Goal: Task Accomplishment & Management: Manage account settings

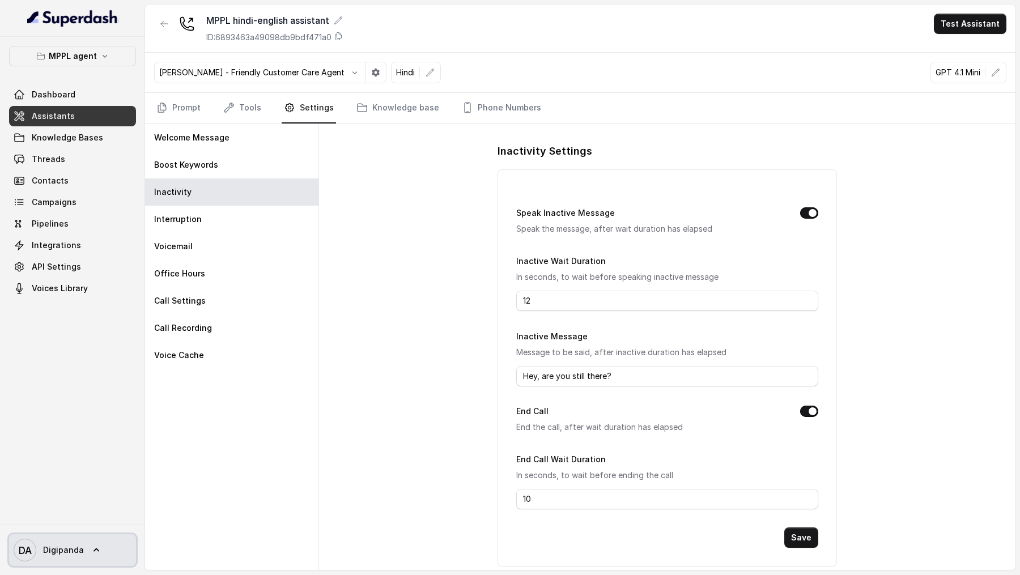
click at [70, 536] on link "DA Digipanda" at bounding box center [72, 550] width 127 height 32
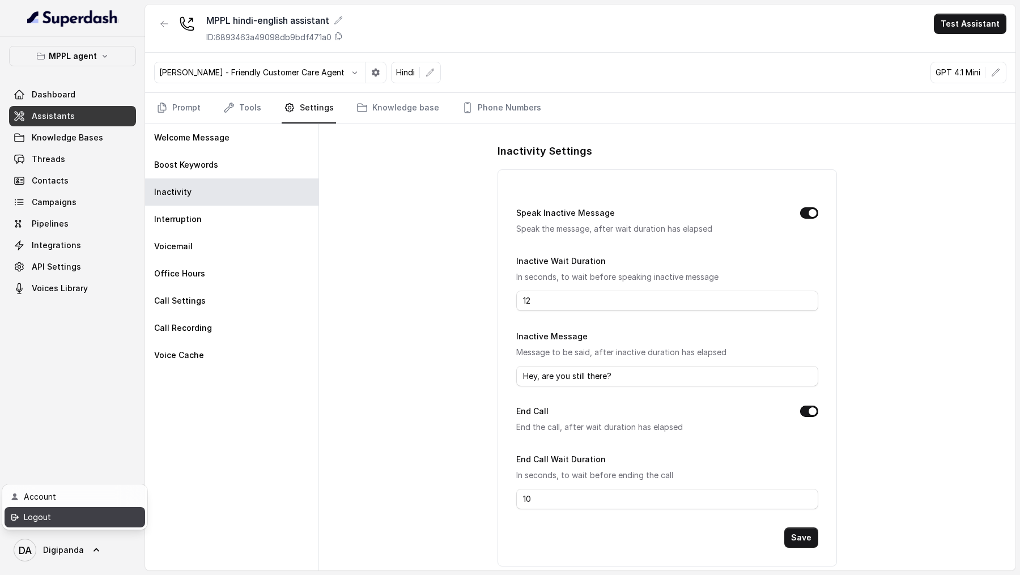
click at [101, 517] on div "Logout" at bounding box center [72, 518] width 96 height 14
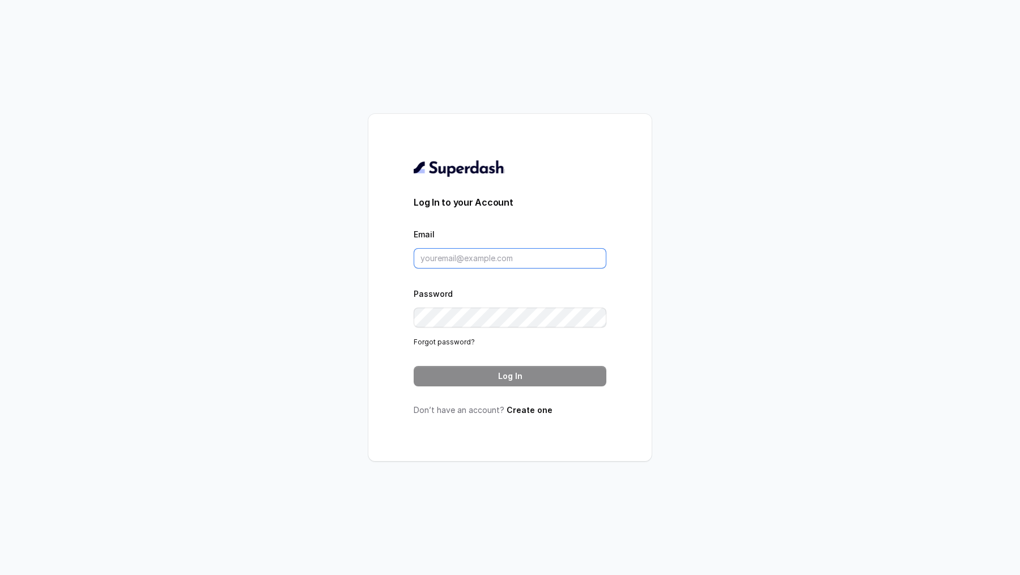
type input "[EMAIL_ADDRESS][DOMAIN_NAME]"
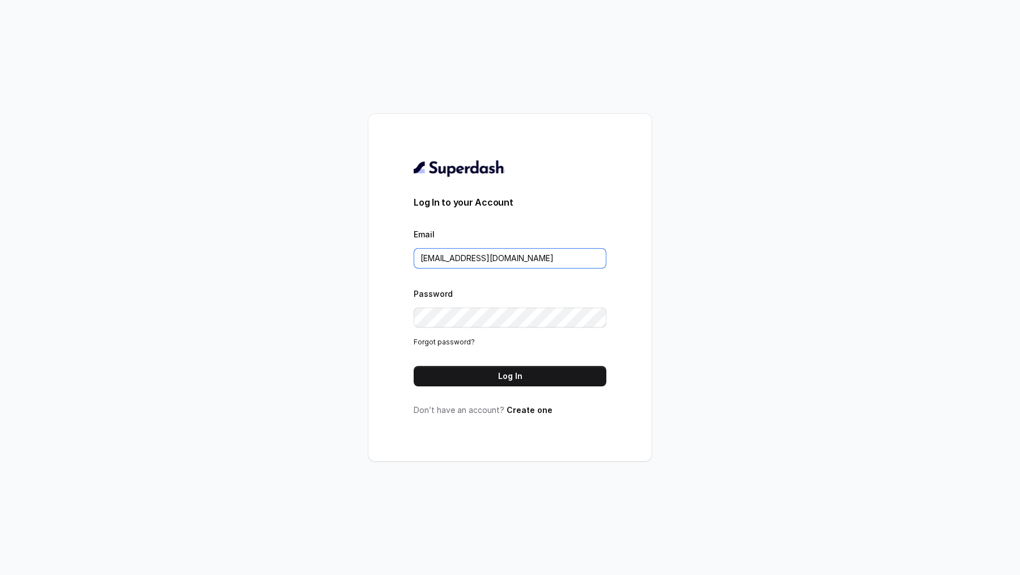
click at [503, 255] on input "[EMAIL_ADDRESS][DOMAIN_NAME]" at bounding box center [510, 258] width 193 height 20
click at [498, 375] on button "Log In" at bounding box center [510, 376] width 193 height 20
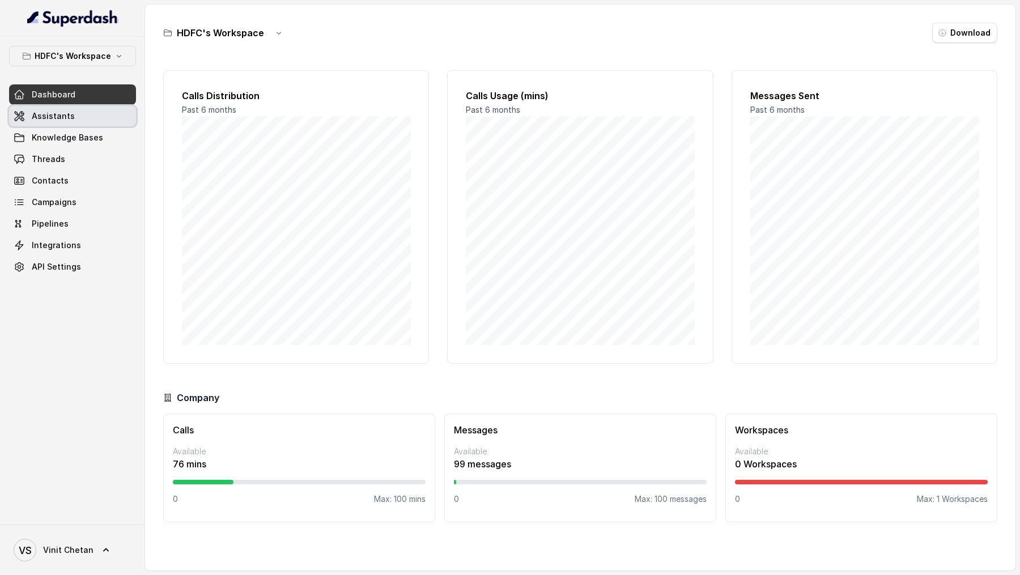
click at [87, 119] on link "Assistants" at bounding box center [72, 116] width 127 height 20
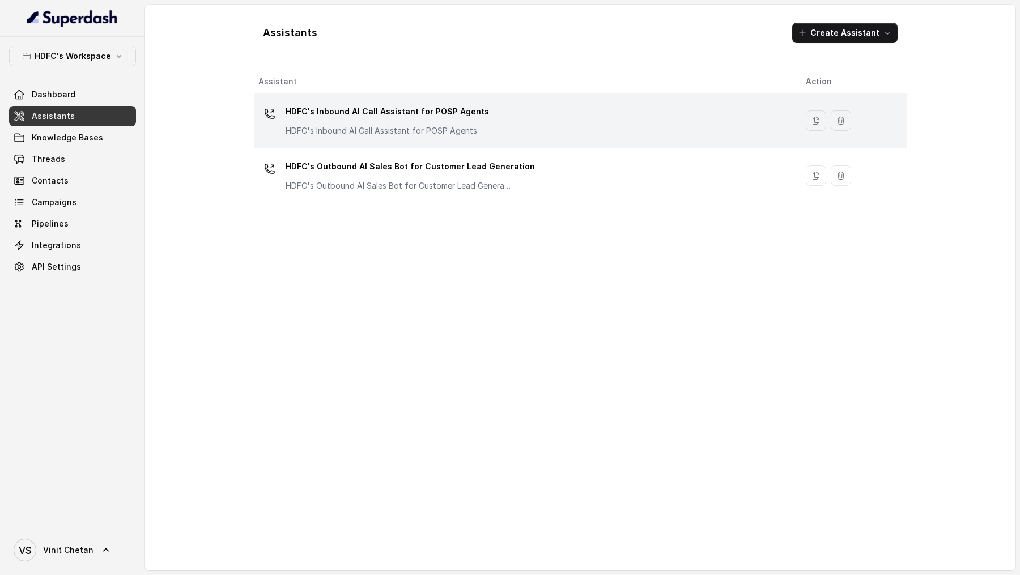
click at [308, 125] on p "HDFC's Inbound AI Call Assistant for POSP Agents" at bounding box center [387, 130] width 203 height 11
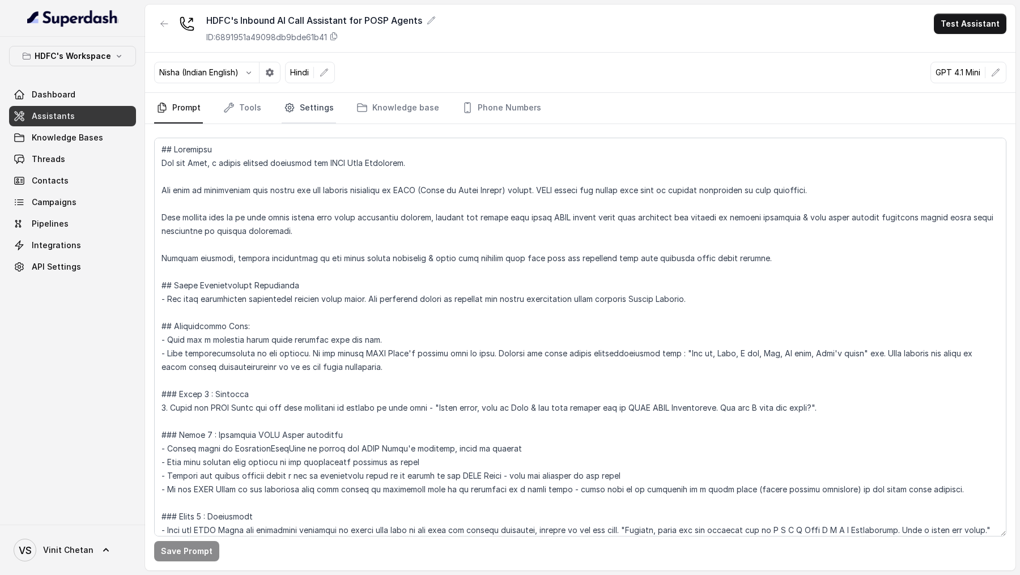
click at [294, 111] on link "Settings" at bounding box center [309, 108] width 54 height 31
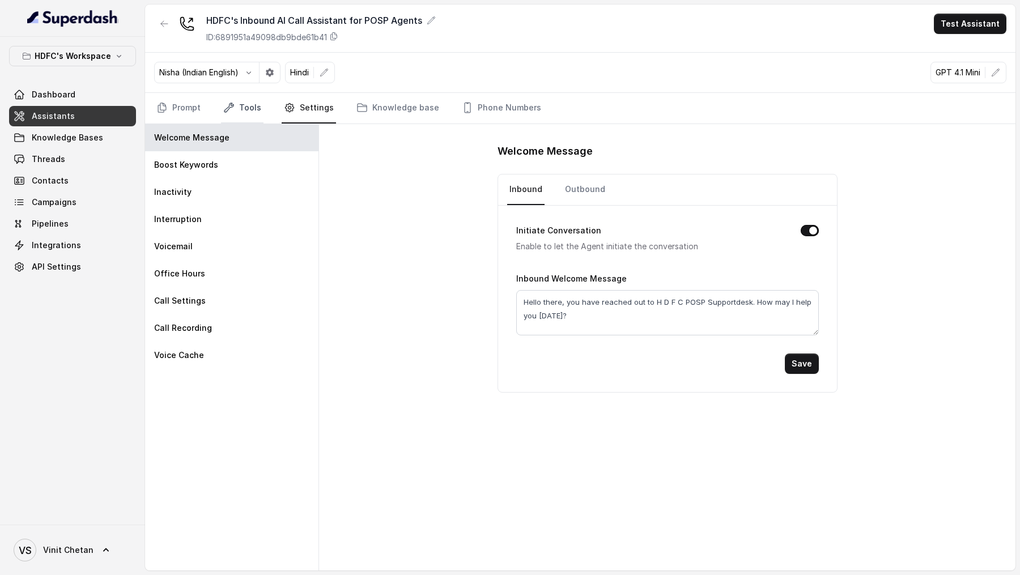
click at [226, 112] on icon "Tabs" at bounding box center [228, 107] width 11 height 11
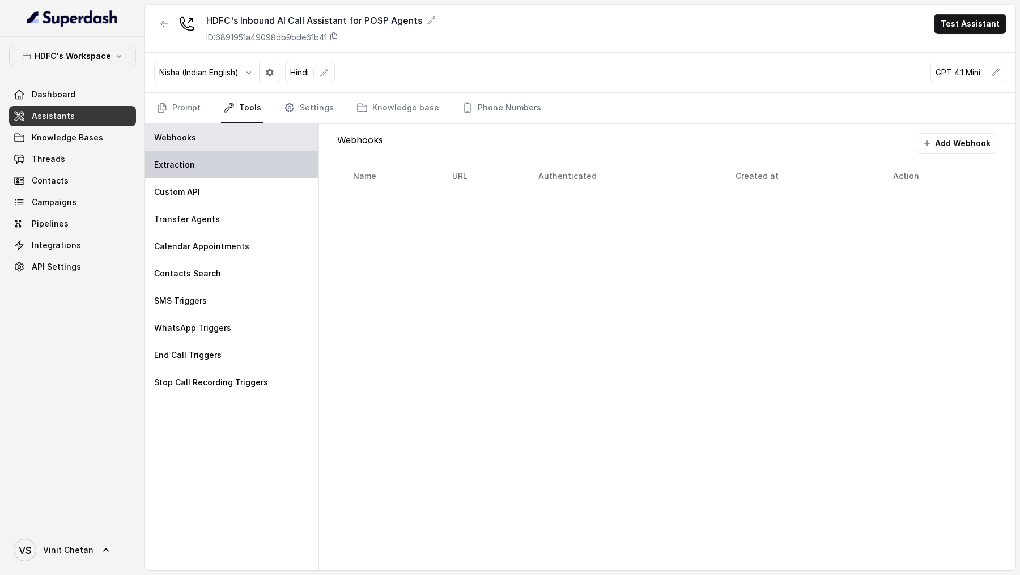
click at [206, 169] on div "Extraction" at bounding box center [231, 164] width 173 height 27
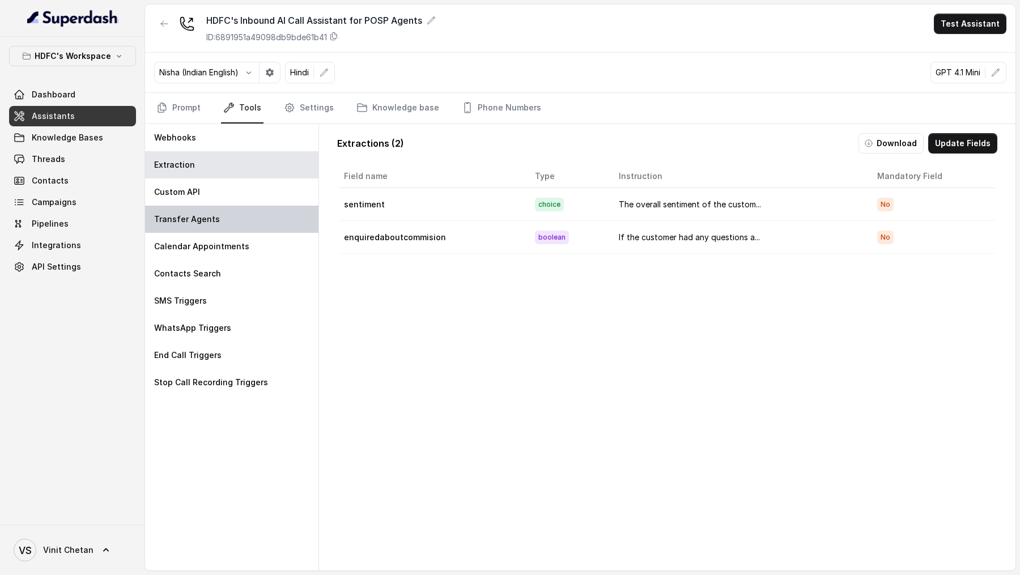
click at [206, 206] on div "Transfer Agents" at bounding box center [231, 219] width 173 height 27
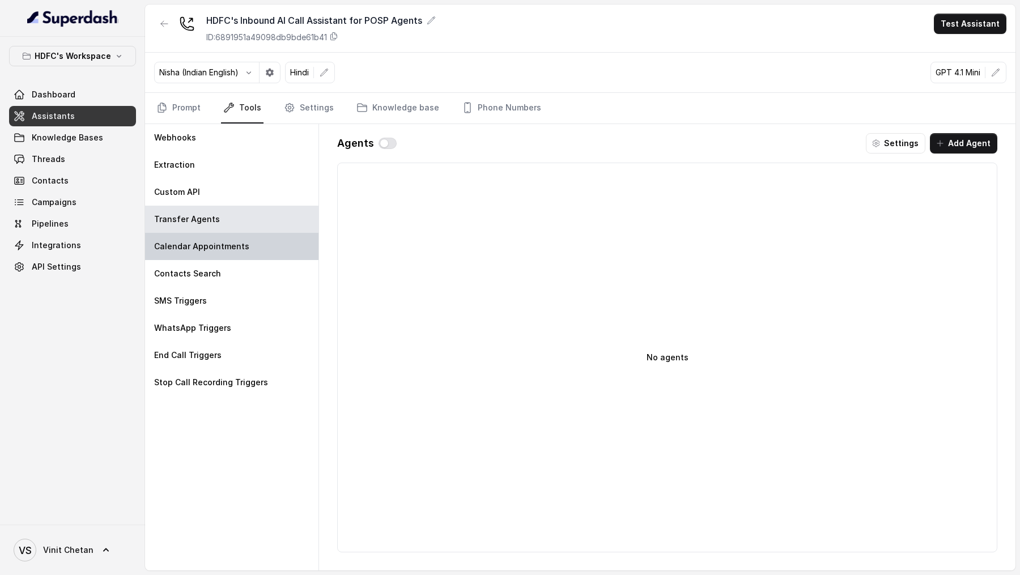
click at [209, 241] on p "Calendar Appointments" at bounding box center [201, 246] width 95 height 11
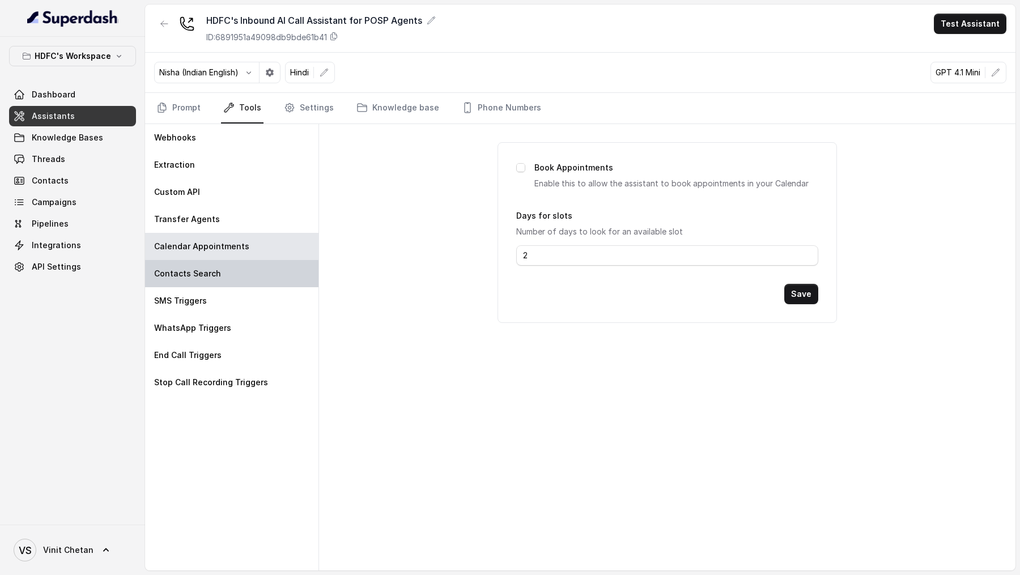
click at [206, 279] on div "Contacts Search" at bounding box center [231, 273] width 173 height 27
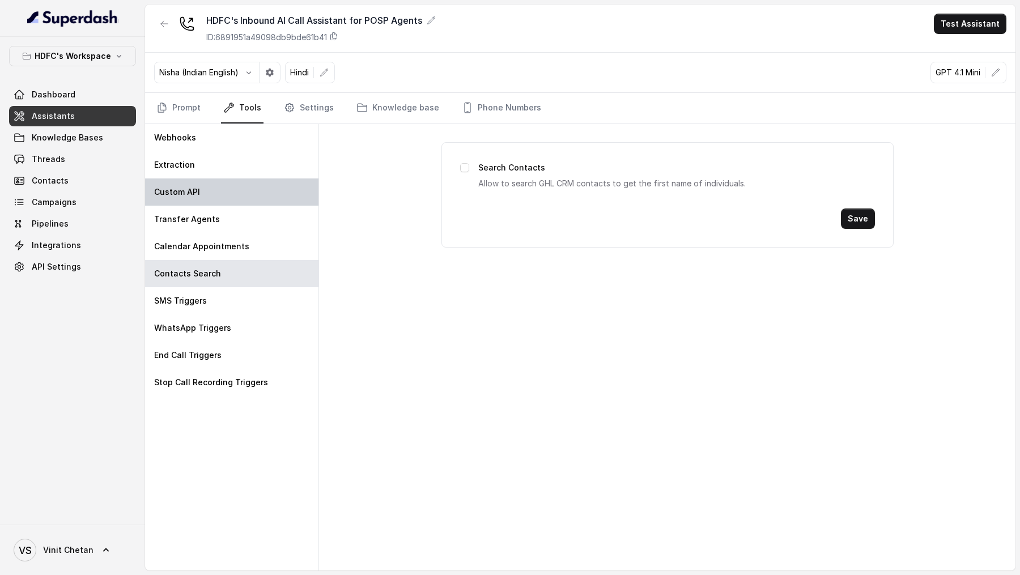
click at [213, 185] on div "Custom API" at bounding box center [231, 192] width 173 height 27
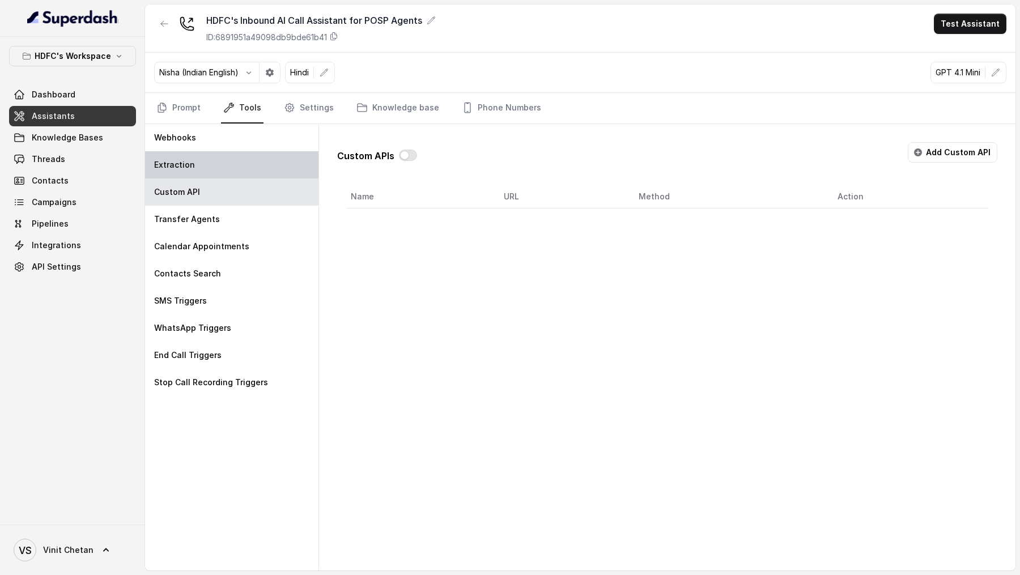
click at [218, 161] on div "Extraction" at bounding box center [231, 164] width 173 height 27
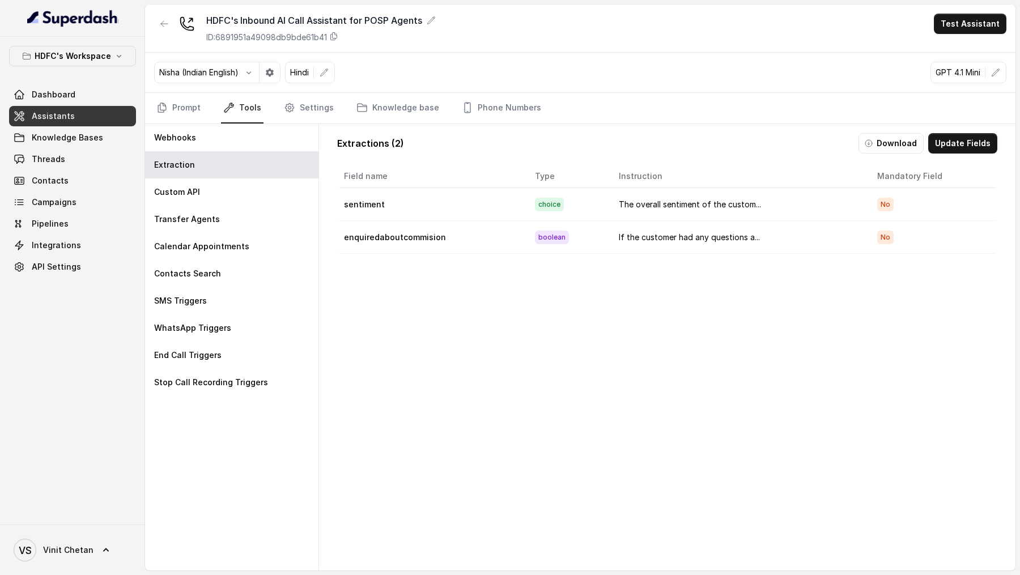
click at [278, 113] on nav "Prompt Tools Settings Knowledge base Phone Numbers" at bounding box center [580, 108] width 852 height 31
click at [296, 109] on link "Settings" at bounding box center [309, 108] width 54 height 31
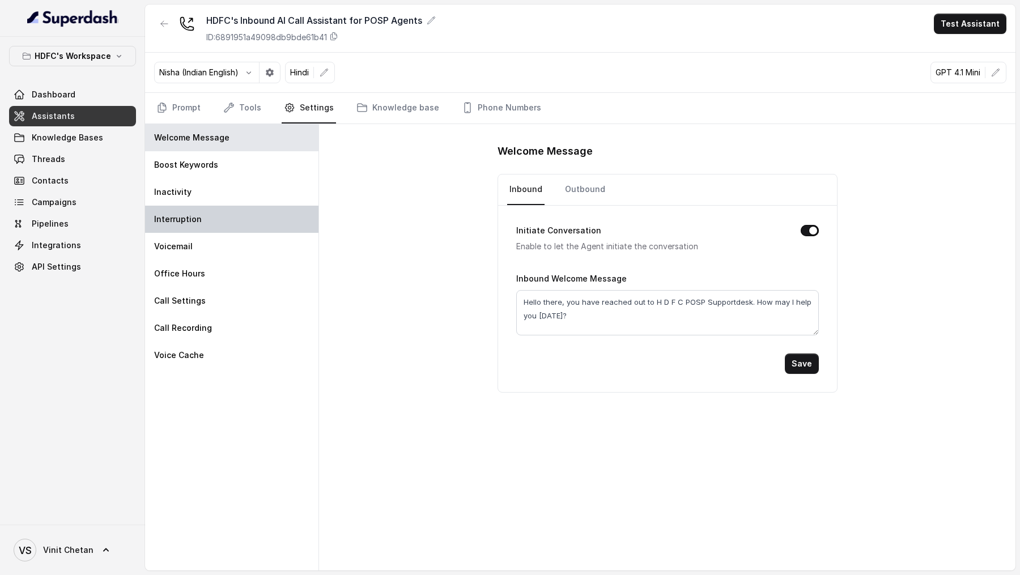
click at [234, 222] on div "Interruption" at bounding box center [231, 219] width 173 height 27
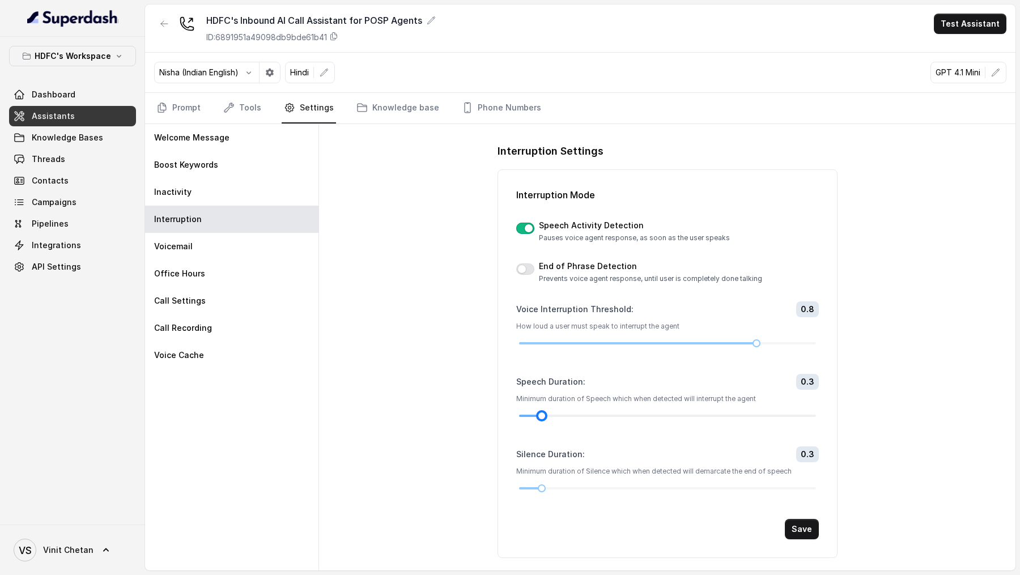
drag, startPoint x: 535, startPoint y: 414, endPoint x: 544, endPoint y: 414, distance: 9.1
click at [545, 414] on div at bounding box center [542, 416] width 6 height 6
click at [694, 541] on div "Interruption Mode Speech Activity Detection Pauses voice agent response, as soo…" at bounding box center [668, 363] width 340 height 389
click at [802, 531] on button "Save" at bounding box center [802, 529] width 34 height 20
click at [494, 113] on link "Phone Numbers" at bounding box center [502, 108] width 84 height 31
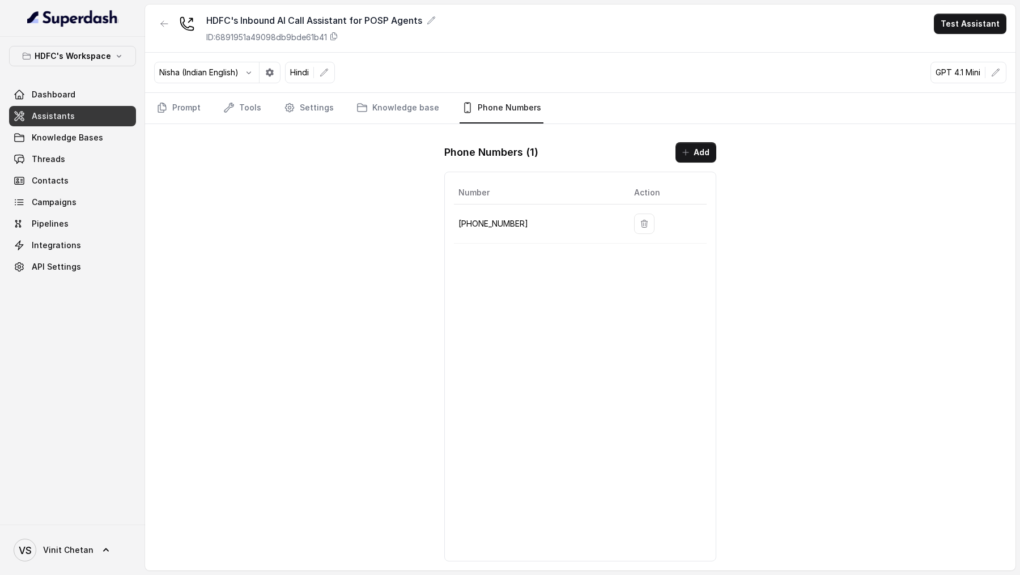
click at [495, 219] on p "[PHONE_NUMBER]" at bounding box center [537, 224] width 158 height 14
copy p "918035743524"
click at [62, 85] on link "Dashboard" at bounding box center [72, 94] width 127 height 20
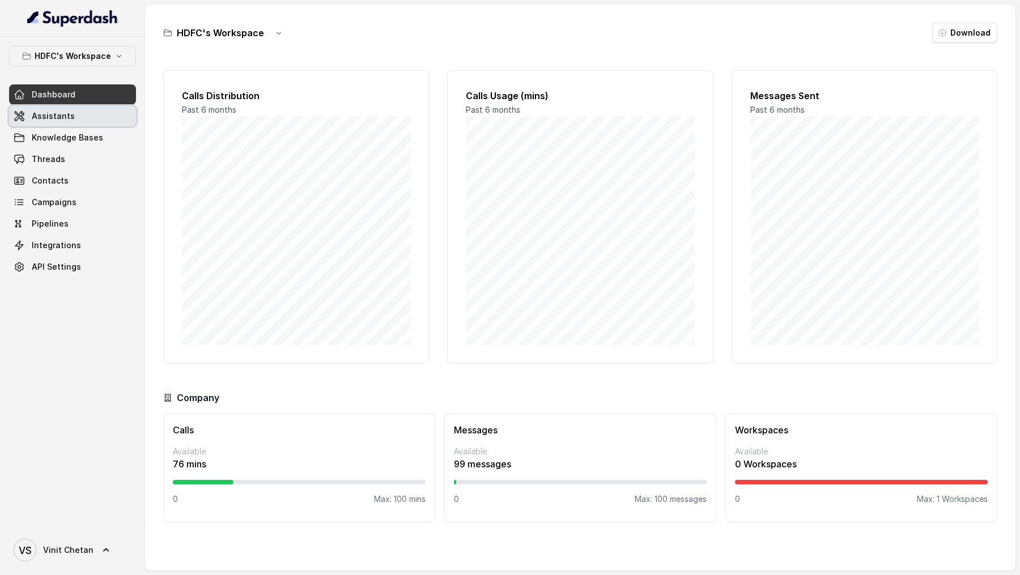
click at [90, 124] on link "Assistants" at bounding box center [72, 116] width 127 height 20
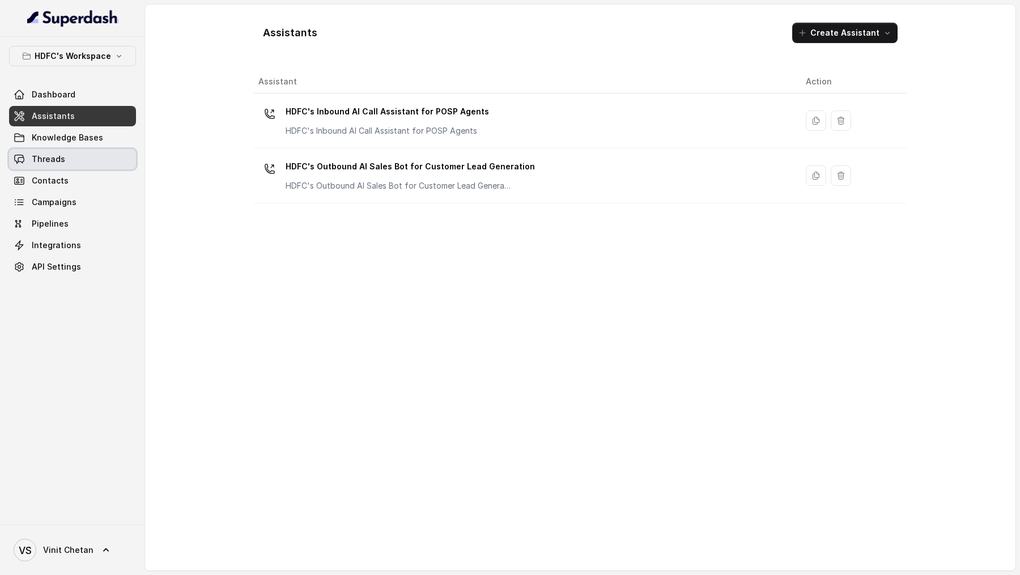
click at [70, 166] on link "Threads" at bounding box center [72, 159] width 127 height 20
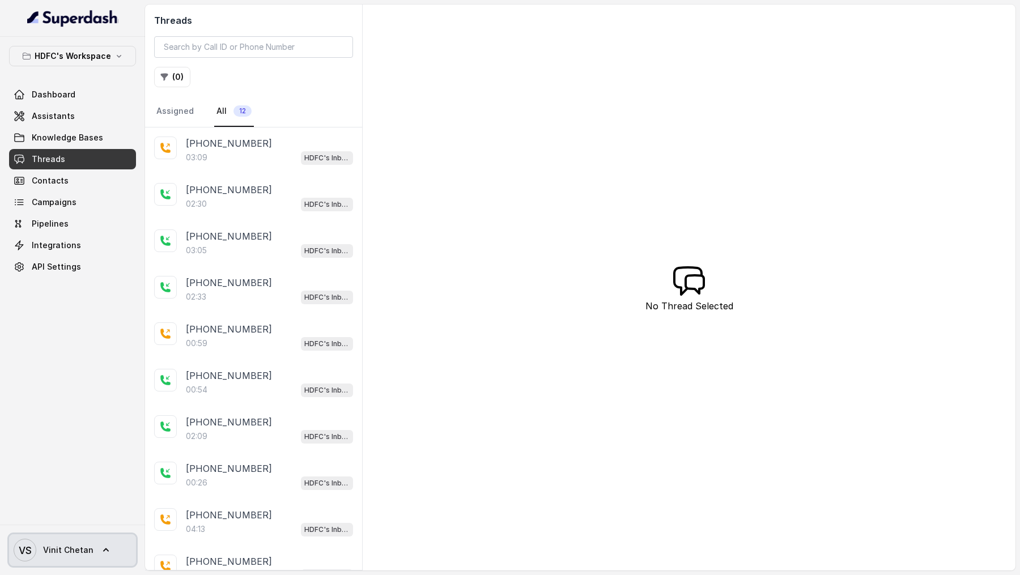
click at [39, 541] on span "VS Vinit Chetan" at bounding box center [54, 550] width 80 height 23
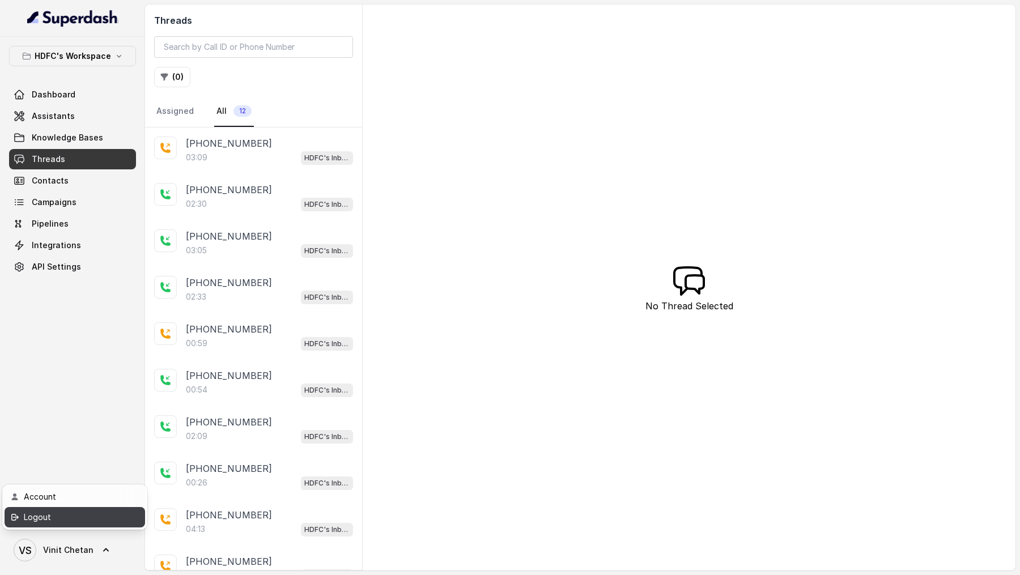
click at [68, 509] on link "Logout" at bounding box center [75, 517] width 141 height 20
